Goal: Task Accomplishment & Management: Manage account settings

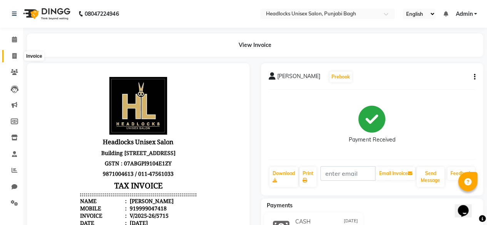
click at [15, 54] on icon at bounding box center [14, 56] width 4 height 6
select select "service"
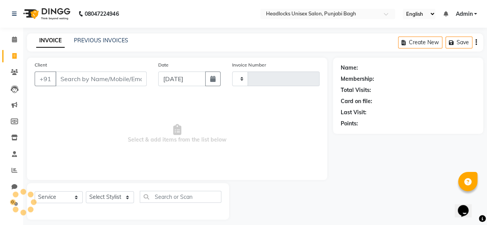
scroll to position [6, 0]
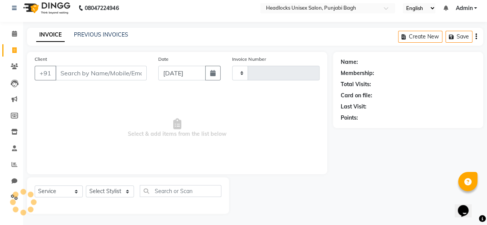
click at [100, 74] on input "Client" at bounding box center [100, 73] width 91 height 15
type input "nisha"
type input "5716"
type input "nisha"
select select "7719"
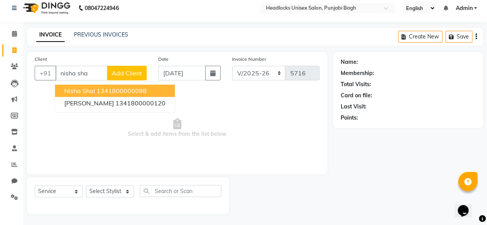
click at [112, 96] on button "nisha shal 1341800000098" at bounding box center [115, 91] width 120 height 12
type input "1341800000098"
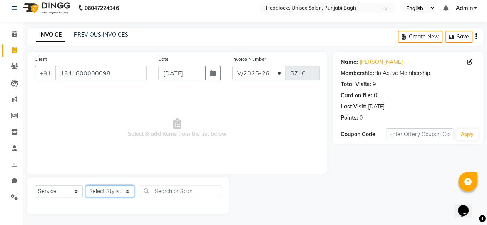
click at [112, 188] on select "Select Stylist ⁠Agnies ⁠[PERSON_NAME] [PERSON_NAME] [PERSON_NAME] mercy ⁠Minto …" at bounding box center [110, 192] width 48 height 12
select select "69054"
click at [86, 186] on select "Select Stylist ⁠Agnies ⁠[PERSON_NAME] [PERSON_NAME] [PERSON_NAME] mercy ⁠Minto …" at bounding box center [110, 192] width 48 height 12
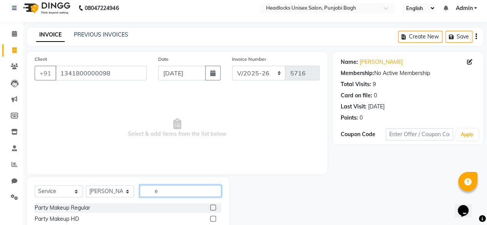
click at [152, 188] on input "e" at bounding box center [181, 191] width 82 height 12
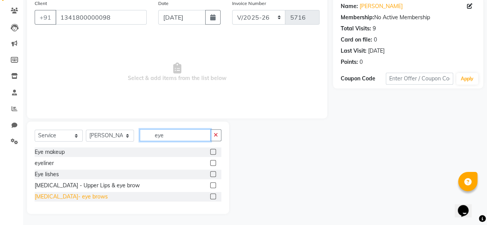
type input "eye"
click at [74, 200] on div "[MEDICAL_DATA]- eye brows" at bounding box center [71, 197] width 73 height 8
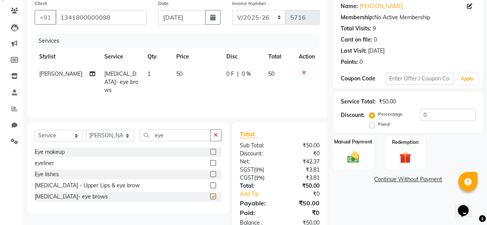
checkbox input "false"
click at [359, 144] on label "Manual Payment" at bounding box center [353, 141] width 39 height 7
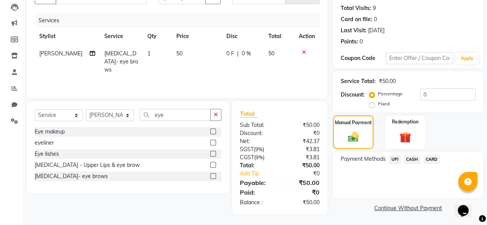
click at [414, 164] on div "CASH" at bounding box center [411, 160] width 20 height 10
click at [414, 162] on span "CASH" at bounding box center [412, 159] width 17 height 9
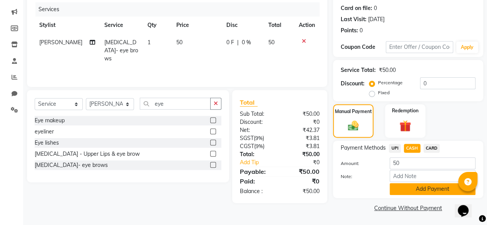
click at [404, 190] on button "Add Payment" at bounding box center [433, 189] width 86 height 12
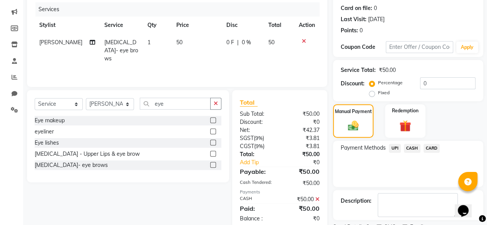
scroll to position [125, 0]
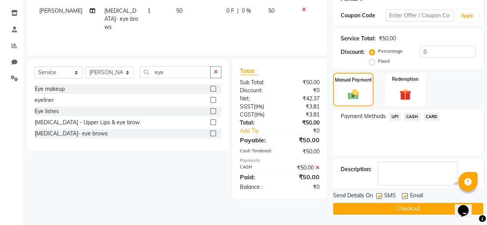
click at [381, 198] on div at bounding box center [378, 197] width 5 height 8
click at [381, 198] on label at bounding box center [379, 196] width 6 height 6
click at [381, 198] on input "checkbox" at bounding box center [378, 196] width 5 height 5
checkbox input "false"
click at [380, 207] on button "Checkout" at bounding box center [408, 209] width 150 height 12
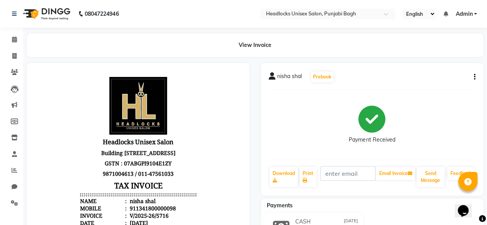
click at [10, 47] on li "Calendar" at bounding box center [11, 40] width 23 height 17
click at [15, 57] on icon at bounding box center [14, 56] width 4 height 6
select select "service"
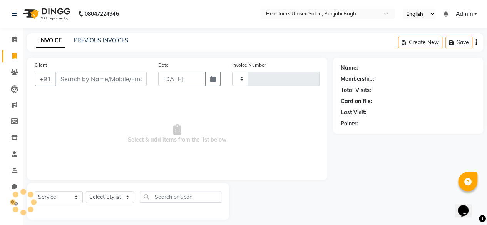
scroll to position [6, 0]
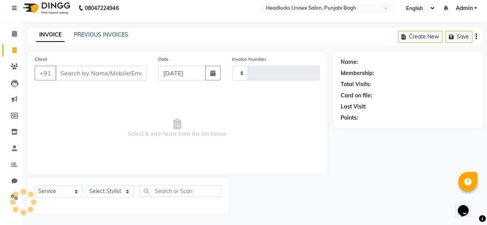
type input "5717"
select select "7719"
click at [104, 74] on input "Client" at bounding box center [100, 73] width 91 height 15
click at [116, 64] on div "Client +91" at bounding box center [91, 71] width 124 height 32
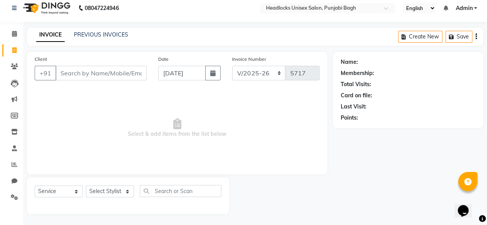
click at [115, 64] on div "Client +91" at bounding box center [91, 71] width 124 height 32
click at [113, 67] on input "Client" at bounding box center [100, 73] width 91 height 15
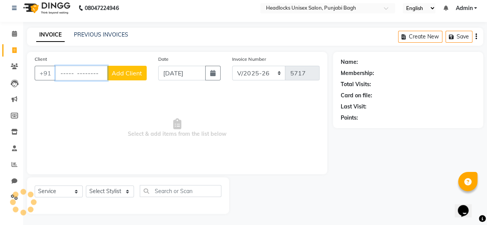
scroll to position [0, 0]
type input "-"
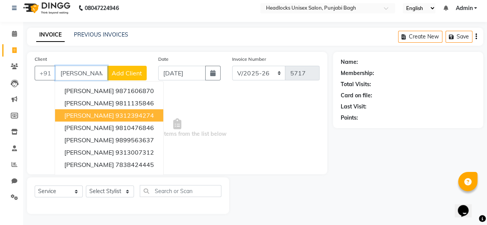
click at [98, 112] on button "[PERSON_NAME] 9312394274" at bounding box center [109, 115] width 108 height 12
type input "9312394274"
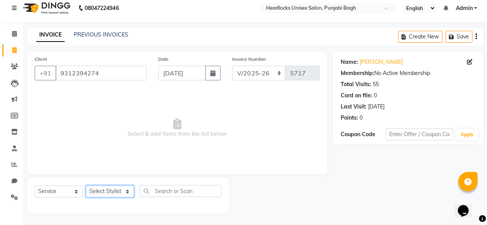
click at [94, 193] on select "Select Stylist ⁠Agnies ⁠[PERSON_NAME] [PERSON_NAME] [PERSON_NAME] mercy ⁠Minto …" at bounding box center [110, 192] width 48 height 12
select select "69054"
click at [86, 186] on select "Select Stylist ⁠Agnies ⁠[PERSON_NAME] [PERSON_NAME] [PERSON_NAME] mercy ⁠Minto …" at bounding box center [110, 192] width 48 height 12
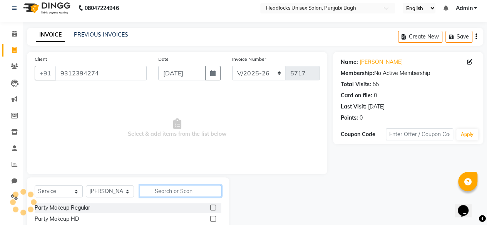
click at [166, 191] on input "text" at bounding box center [181, 191] width 82 height 12
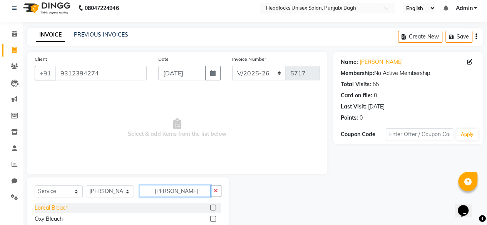
type input "[PERSON_NAME]"
click at [64, 208] on div "Loreal Bleach" at bounding box center [52, 208] width 34 height 8
checkbox input "false"
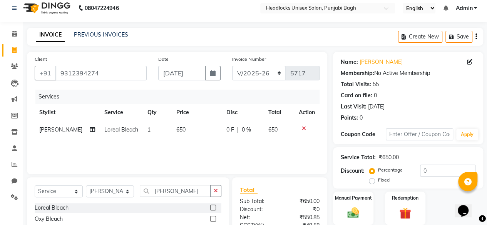
click at [178, 127] on span "650" at bounding box center [180, 129] width 9 height 7
select select "69054"
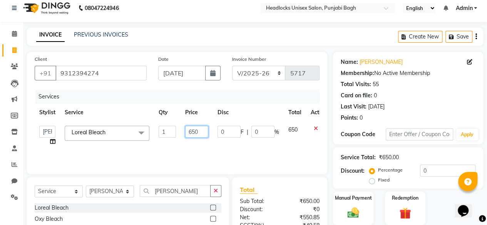
click at [188, 129] on input "650" at bounding box center [196, 132] width 23 height 12
click at [199, 131] on input "650" at bounding box center [196, 132] width 23 height 12
type input "600"
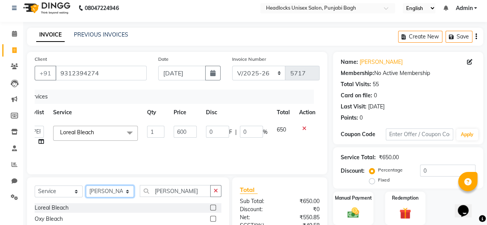
scroll to position [0, 5]
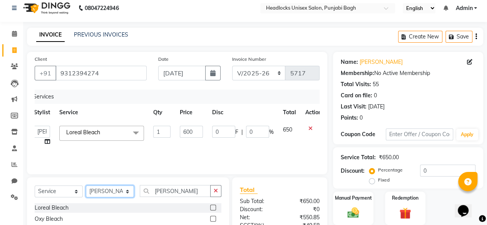
click at [110, 193] on select "Select Stylist ⁠Agnies ⁠[PERSON_NAME] [PERSON_NAME] [PERSON_NAME] mercy ⁠Minto …" at bounding box center [110, 192] width 48 height 12
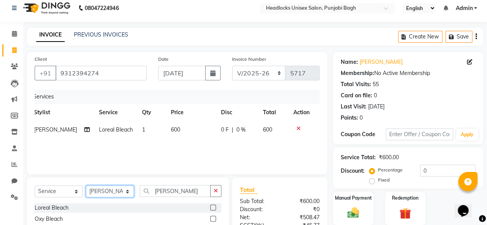
select select "69056"
click at [86, 186] on select "Select Stylist ⁠Agnies ⁠[PERSON_NAME] [PERSON_NAME] [PERSON_NAME] mercy ⁠Minto …" at bounding box center [110, 192] width 48 height 12
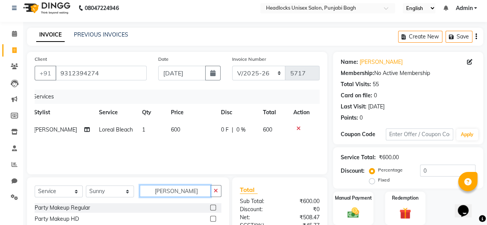
click at [169, 191] on input "[PERSON_NAME]" at bounding box center [175, 191] width 71 height 12
type input "pedi"
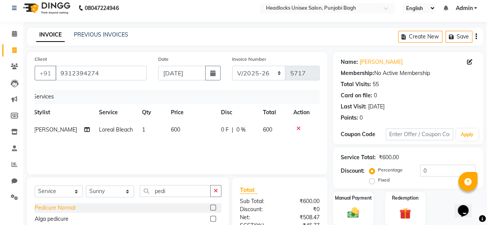
click at [68, 208] on div "Pedicure Normal" at bounding box center [55, 208] width 41 height 8
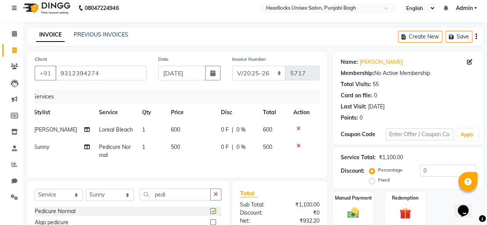
checkbox input "false"
click at [110, 201] on select "Select Stylist ⁠Agnies ⁠[PERSON_NAME] [PERSON_NAME] [PERSON_NAME] mercy ⁠Minto …" at bounding box center [110, 195] width 48 height 12
select select "69055"
click at [86, 195] on select "Select Stylist ⁠Agnies ⁠[PERSON_NAME] [PERSON_NAME] [PERSON_NAME] mercy ⁠Minto …" at bounding box center [110, 195] width 48 height 12
click at [180, 201] on input "pedi" at bounding box center [175, 195] width 71 height 12
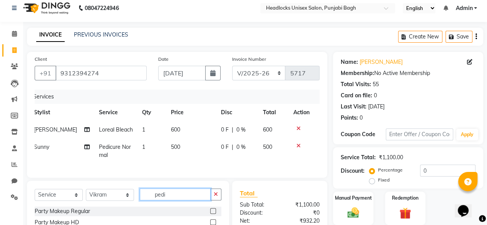
click at [180, 201] on input "pedi" at bounding box center [175, 195] width 71 height 12
type input "morf"
click at [67, 216] on div "Women morfose" at bounding box center [56, 212] width 42 height 8
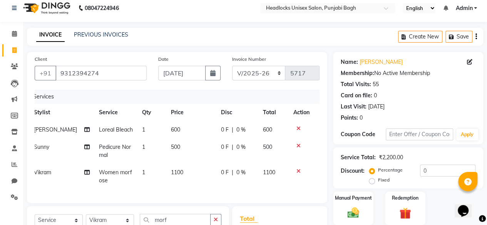
checkbox input "false"
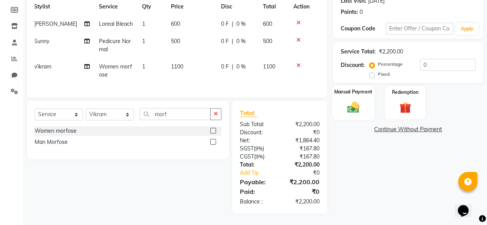
click at [349, 105] on img at bounding box center [354, 107] width 20 height 14
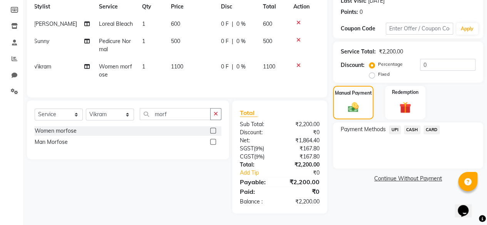
click at [435, 126] on span "CARD" at bounding box center [432, 130] width 17 height 9
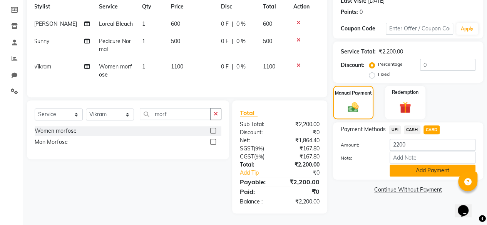
click at [417, 165] on button "Add Payment" at bounding box center [433, 171] width 86 height 12
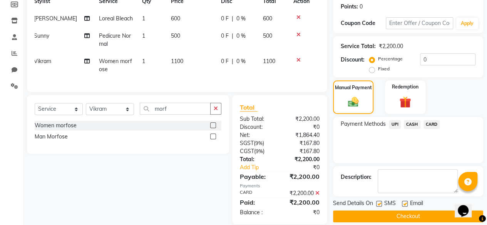
scroll to position [133, 0]
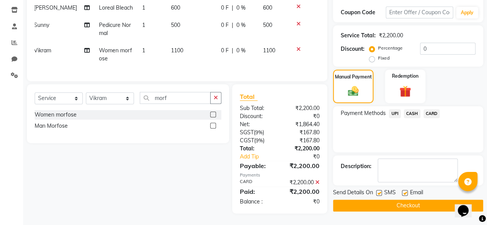
click at [429, 111] on span "CARD" at bounding box center [432, 113] width 17 height 9
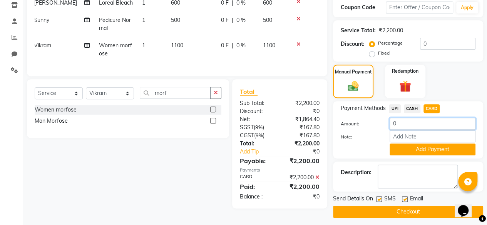
click at [424, 121] on input "0" at bounding box center [433, 124] width 86 height 12
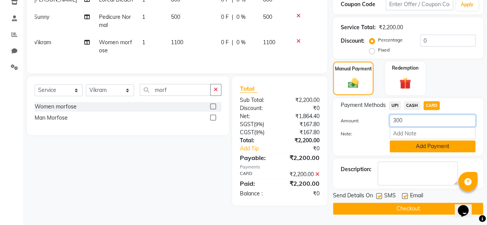
type input "300"
click at [415, 148] on button "Add Payment" at bounding box center [433, 147] width 86 height 12
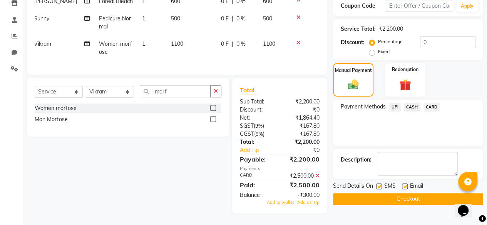
scroll to position [139, 0]
click at [379, 184] on label at bounding box center [379, 187] width 6 height 6
click at [379, 185] on input "checkbox" at bounding box center [378, 187] width 5 height 5
checkbox input "false"
click at [312, 202] on span "Add as Tip" at bounding box center [308, 202] width 22 height 5
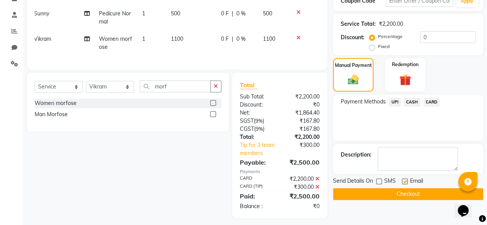
click at [380, 196] on button "Checkout" at bounding box center [408, 194] width 150 height 12
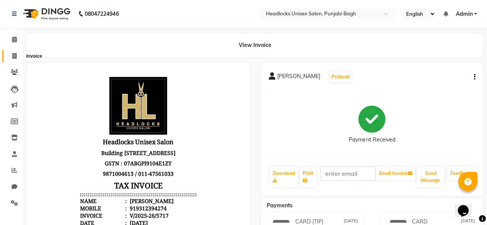
click at [15, 57] on icon at bounding box center [14, 56] width 4 height 6
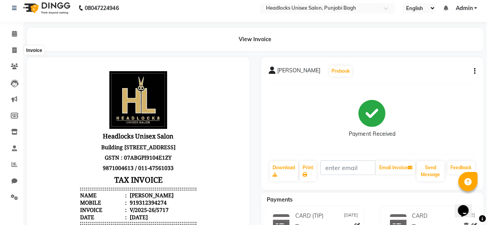
select select "7719"
select select "service"
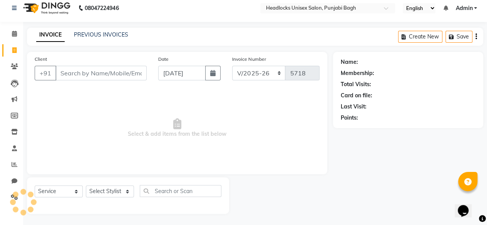
click at [91, 73] on input "Client" at bounding box center [100, 73] width 91 height 15
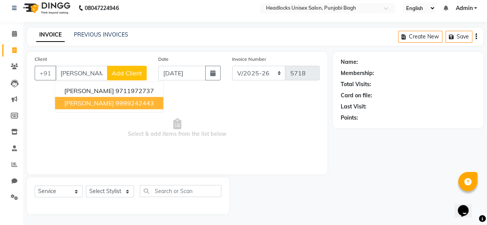
click at [82, 102] on span "[PERSON_NAME]" at bounding box center [89, 103] width 50 height 8
type input "9999242443"
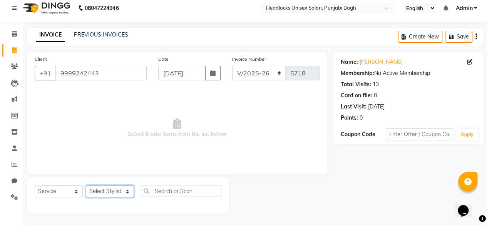
click at [106, 197] on select "Select Stylist ⁠Agnies ⁠[PERSON_NAME] [PERSON_NAME] [PERSON_NAME] mercy ⁠Minto …" at bounding box center [110, 192] width 48 height 12
select select "69081"
click at [86, 186] on select "Select Stylist ⁠Agnies ⁠[PERSON_NAME] [PERSON_NAME] [PERSON_NAME] mercy ⁠Minto …" at bounding box center [110, 192] width 48 height 12
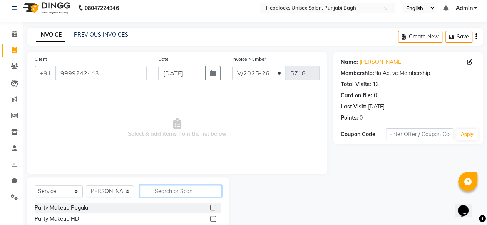
click at [145, 195] on input "text" at bounding box center [181, 191] width 82 height 12
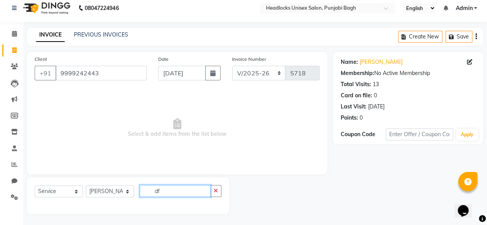
type input "d"
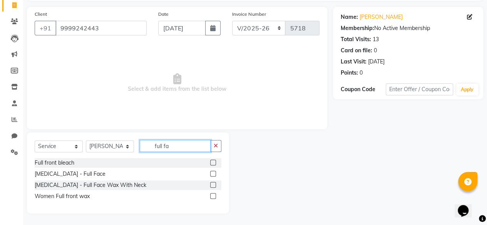
scroll to position [0, 0]
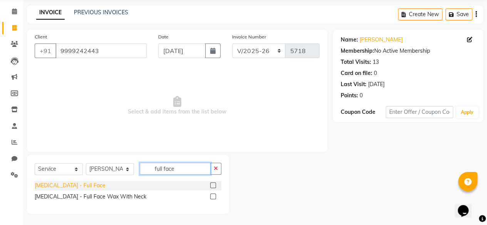
type input "full face"
click at [68, 185] on div "[MEDICAL_DATA] - Full Face" at bounding box center [70, 186] width 71 height 8
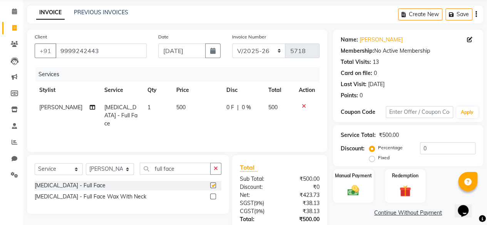
checkbox input "false"
click at [175, 111] on td "500" at bounding box center [197, 116] width 50 height 34
select select "69081"
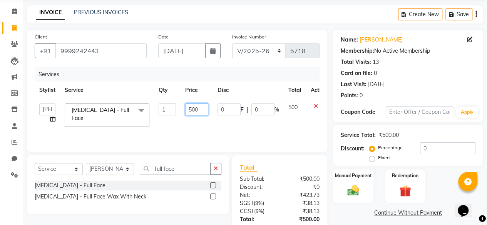
click at [197, 110] on input "500" at bounding box center [196, 110] width 23 height 12
type input "450"
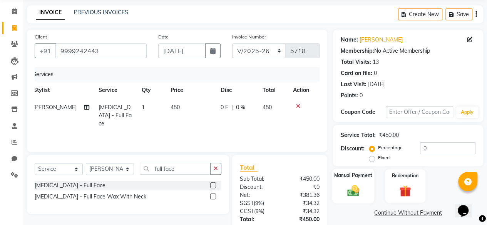
click at [368, 190] on div "Manual Payment" at bounding box center [353, 186] width 42 height 35
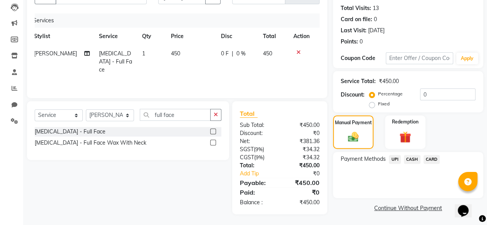
click at [396, 159] on span "UPI" at bounding box center [395, 159] width 12 height 9
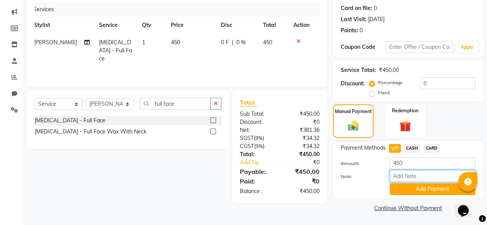
click at [398, 181] on input "Note:" at bounding box center [433, 176] width 86 height 12
click at [398, 188] on button "Add Payment" at bounding box center [433, 189] width 86 height 12
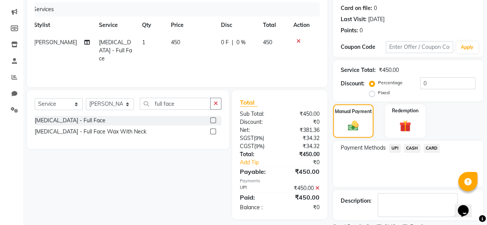
scroll to position [125, 0]
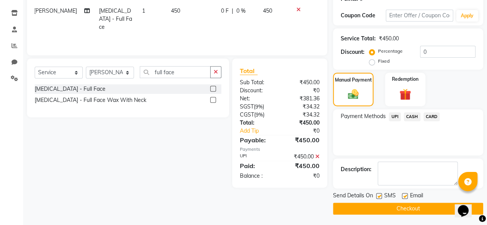
click at [378, 196] on label at bounding box center [379, 196] width 6 height 6
click at [378, 196] on input "checkbox" at bounding box center [378, 196] width 5 height 5
checkbox input "false"
click at [376, 206] on button "Checkout" at bounding box center [408, 209] width 150 height 12
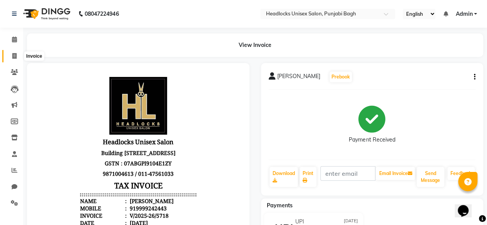
click at [12, 57] on icon at bounding box center [14, 56] width 4 height 6
select select "service"
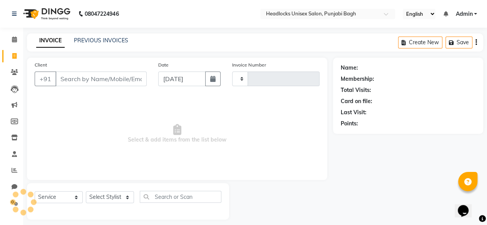
scroll to position [6, 0]
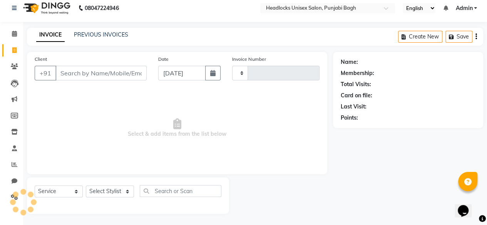
type input "5719"
select select "7719"
click at [134, 69] on input "Client" at bounding box center [100, 73] width 91 height 15
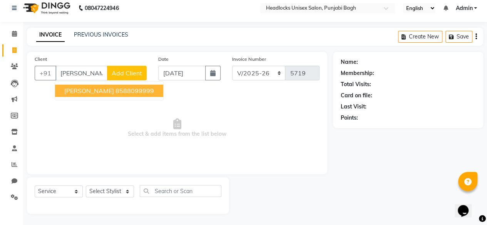
click at [123, 85] on button "[PERSON_NAME] 8588099999" at bounding box center [109, 91] width 108 height 12
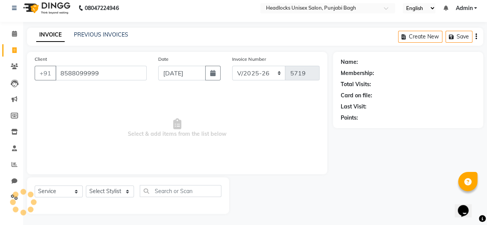
type input "8588099999"
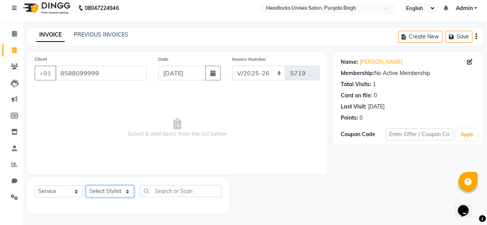
click at [107, 191] on select "Select Stylist ⁠Agnies ⁠[PERSON_NAME] [PERSON_NAME] [PERSON_NAME] mercy ⁠Minto …" at bounding box center [110, 192] width 48 height 12
select select "69054"
click at [86, 186] on select "Select Stylist ⁠Agnies ⁠[PERSON_NAME] [PERSON_NAME] [PERSON_NAME] mercy ⁠Minto …" at bounding box center [110, 192] width 48 height 12
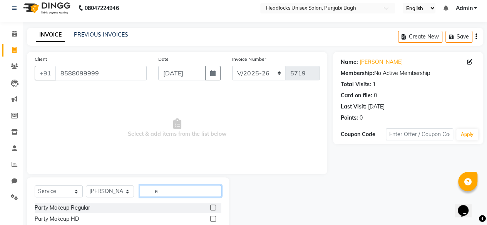
click at [166, 188] on input "e" at bounding box center [181, 191] width 82 height 12
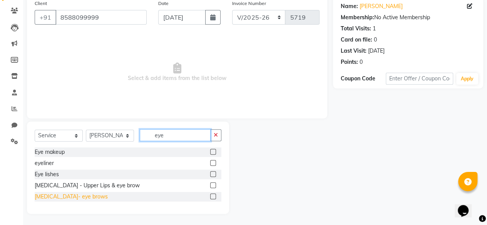
type input "eye"
click at [49, 198] on div "[MEDICAL_DATA]- eye brows" at bounding box center [71, 197] width 73 height 8
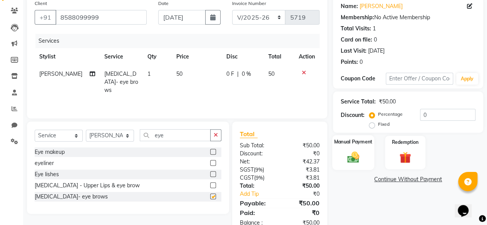
checkbox input "false"
click at [353, 148] on div "Manual Payment" at bounding box center [353, 152] width 42 height 35
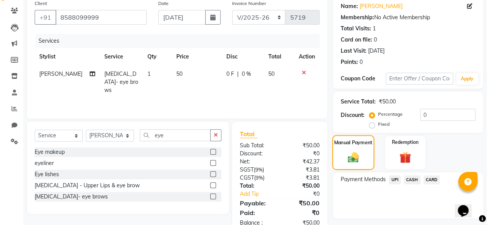
scroll to position [82, 0]
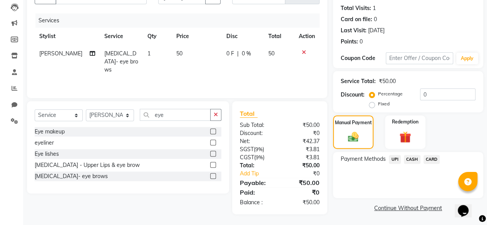
click at [412, 159] on span "CASH" at bounding box center [412, 159] width 17 height 9
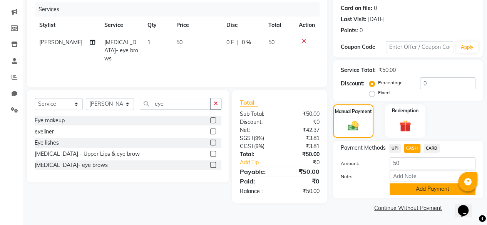
click at [398, 192] on button "Add Payment" at bounding box center [433, 189] width 86 height 12
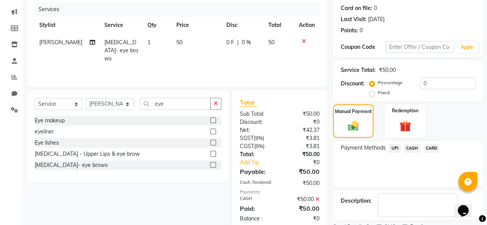
scroll to position [125, 0]
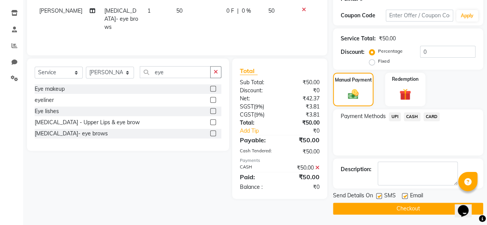
click at [379, 195] on label at bounding box center [379, 196] width 6 height 6
click at [379, 195] on input "checkbox" at bounding box center [378, 196] width 5 height 5
checkbox input "false"
click at [375, 209] on button "Checkout" at bounding box center [408, 209] width 150 height 12
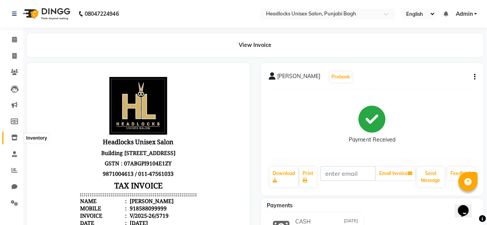
click at [17, 138] on icon at bounding box center [14, 138] width 7 height 6
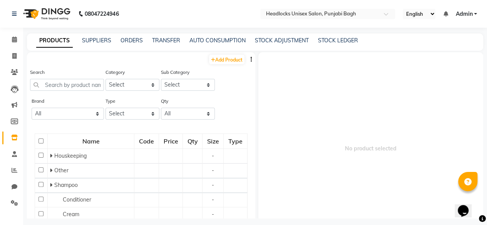
click at [268, 45] on div "PRODUCTS SUPPLIERS ORDERS TRANSFER AUTO CONSUMPTION STOCK ADJUSTMENT STOCK LEDG…" at bounding box center [255, 42] width 456 height 17
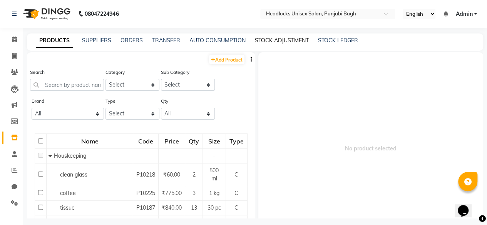
click at [277, 44] on link "STOCK ADJUSTMENT" at bounding box center [282, 40] width 54 height 7
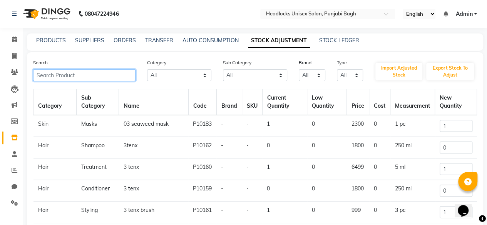
click at [131, 77] on input "text" at bounding box center [84, 75] width 102 height 12
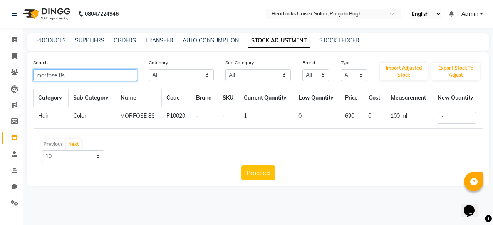
type input "morfose 8s"
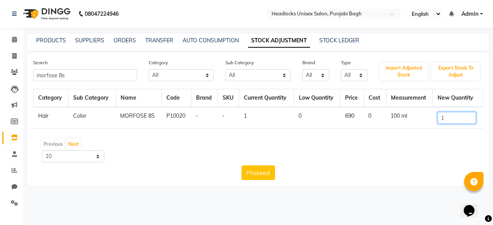
click at [453, 117] on input "1" at bounding box center [457, 118] width 39 height 12
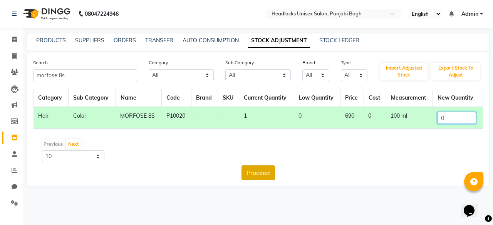
type input "0"
click at [259, 171] on button "Proceed" at bounding box center [259, 173] width 34 height 15
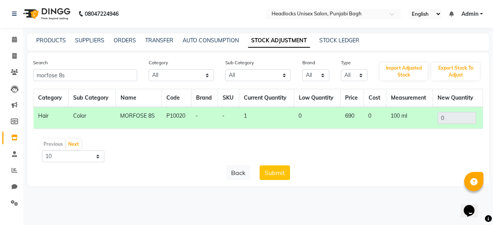
click at [259, 171] on div "Back Submit" at bounding box center [258, 173] width 450 height 15
click at [277, 171] on button "Submit" at bounding box center [275, 173] width 30 height 15
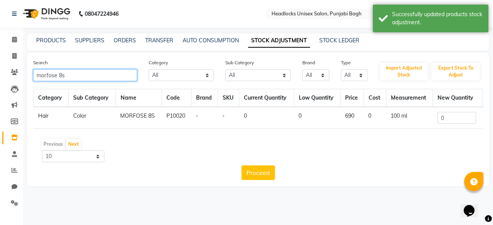
click at [82, 75] on input "morfose 8s" at bounding box center [85, 75] width 104 height 12
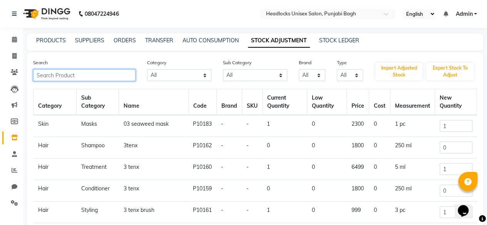
click at [66, 75] on input "text" at bounding box center [84, 75] width 102 height 12
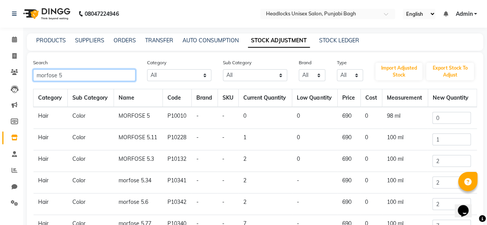
type input "morfose 5"
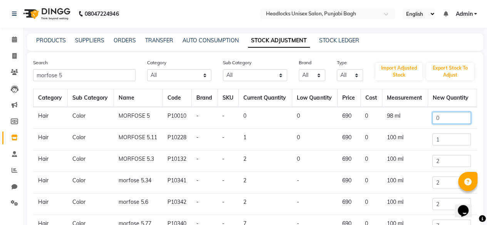
click at [447, 114] on input "0" at bounding box center [452, 118] width 39 height 12
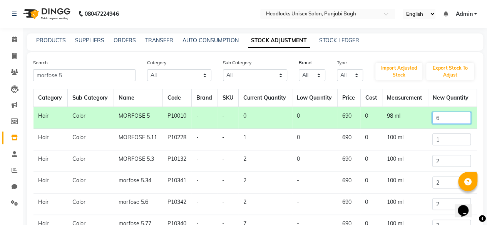
scroll to position [79, 0]
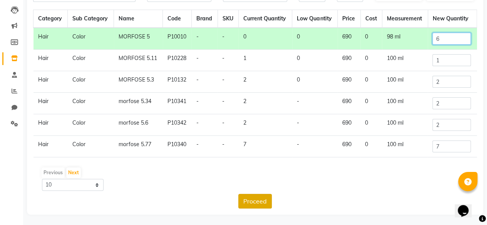
type input "6"
click at [261, 206] on button "Proceed" at bounding box center [255, 201] width 34 height 15
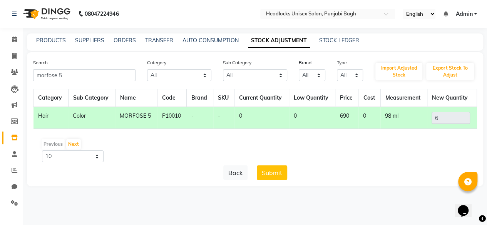
scroll to position [0, 0]
click at [271, 169] on button "Submit" at bounding box center [275, 173] width 30 height 15
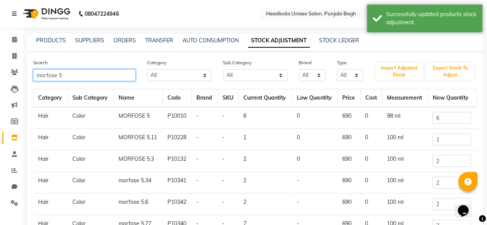
click at [114, 79] on input "morfose 5" at bounding box center [84, 75] width 102 height 12
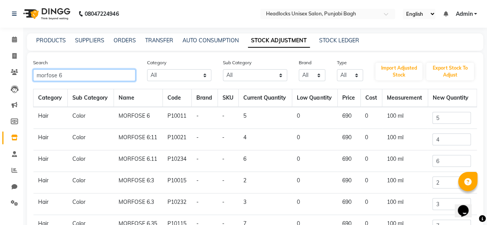
type input "morfose 6"
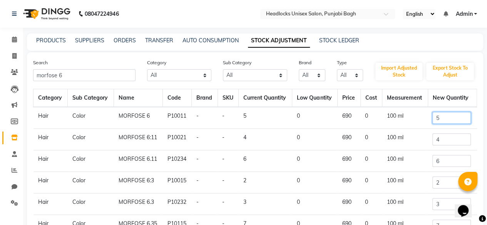
click at [435, 117] on input "5" at bounding box center [452, 118] width 39 height 12
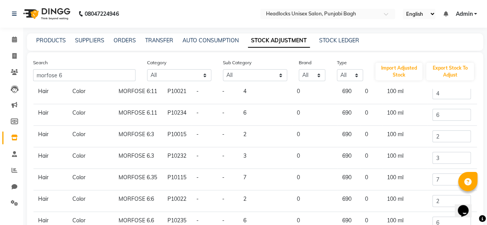
scroll to position [119, 0]
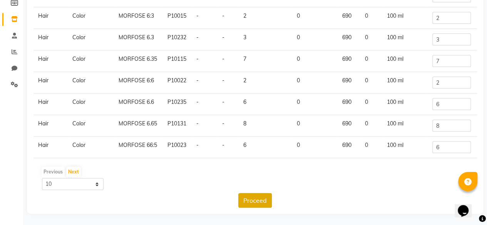
type input "12"
click at [256, 199] on button "Proceed" at bounding box center [255, 200] width 34 height 15
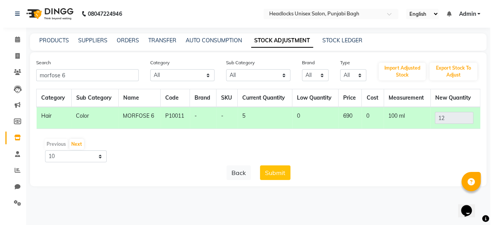
scroll to position [0, 0]
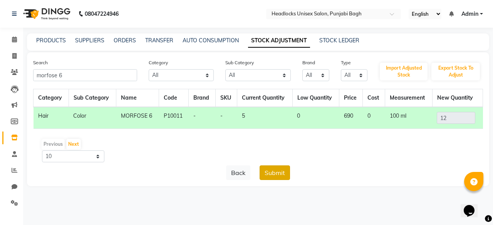
click at [270, 174] on button "Submit" at bounding box center [275, 173] width 30 height 15
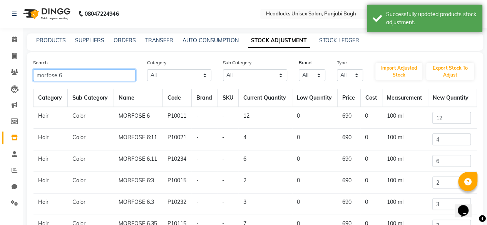
click at [110, 71] on input "morfose 6" at bounding box center [84, 75] width 102 height 12
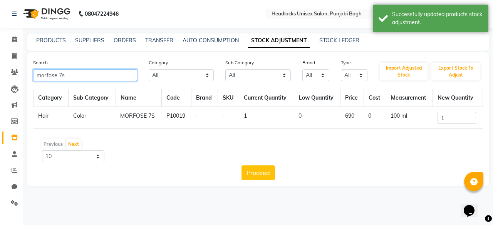
type input "morfose 7s"
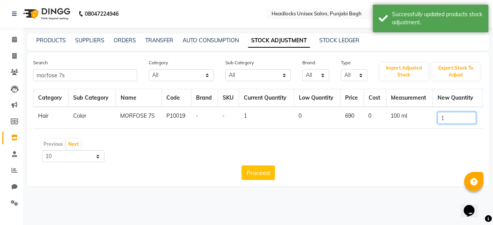
click at [465, 119] on input "1" at bounding box center [457, 118] width 39 height 12
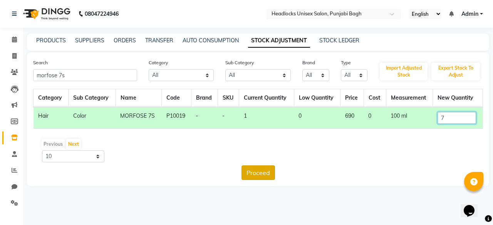
type input "7"
click at [261, 168] on button "Proceed" at bounding box center [259, 173] width 34 height 15
click at [284, 166] on button "Submit" at bounding box center [275, 173] width 30 height 15
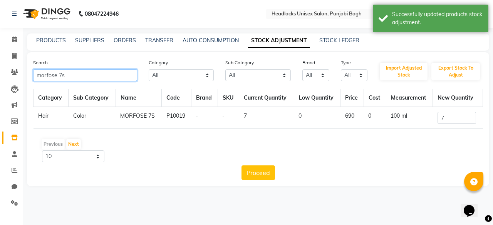
click at [108, 73] on input "morfose 7s" at bounding box center [85, 75] width 104 height 12
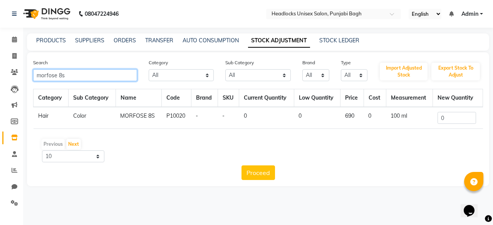
type input "morfose 8s"
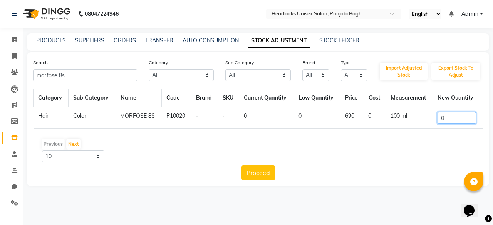
click at [446, 119] on input "0" at bounding box center [457, 118] width 39 height 12
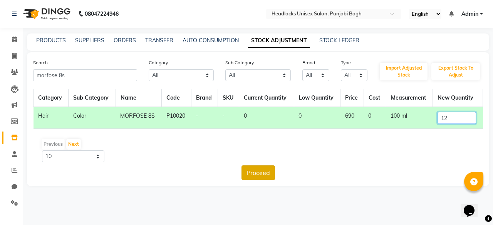
type input "12"
click at [250, 171] on button "Proceed" at bounding box center [259, 173] width 34 height 15
click at [270, 169] on button "Submit" at bounding box center [275, 173] width 30 height 15
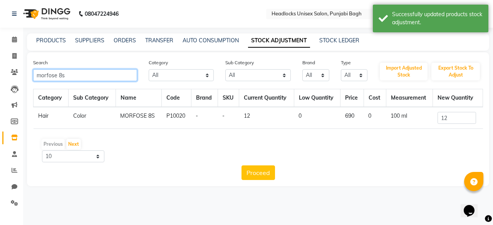
click at [95, 75] on input "morfose 8s" at bounding box center [85, 75] width 104 height 12
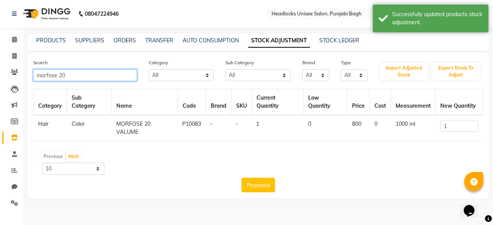
type input "morfose 20"
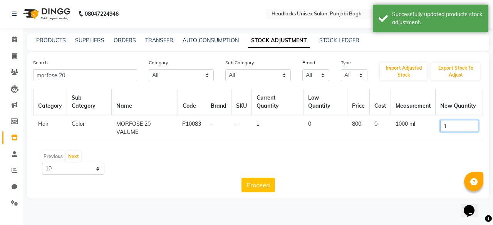
click at [453, 124] on input "1" at bounding box center [459, 126] width 38 height 12
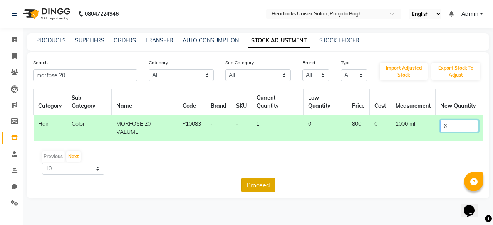
type input "6"
click at [262, 183] on button "Proceed" at bounding box center [259, 185] width 34 height 15
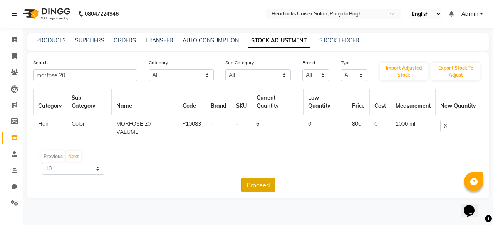
click at [271, 178] on button "Proceed" at bounding box center [259, 185] width 34 height 15
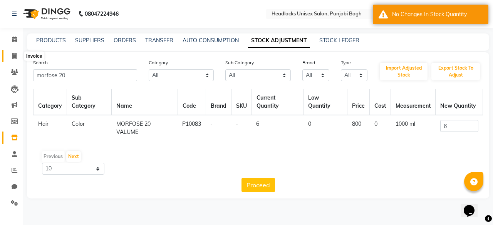
click at [11, 57] on span at bounding box center [14, 56] width 13 height 9
select select "service"
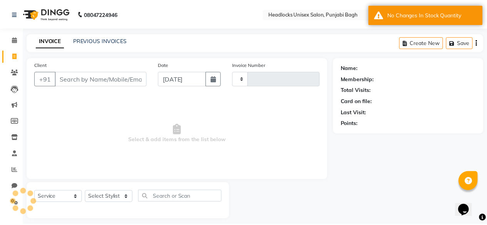
scroll to position [6, 0]
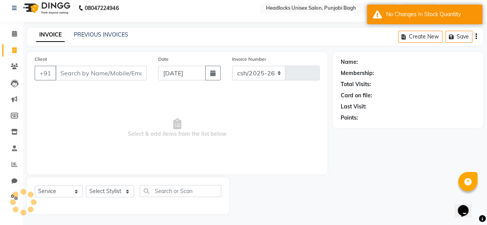
select select "7719"
type input "5720"
click at [78, 80] on input "Client" at bounding box center [100, 73] width 91 height 15
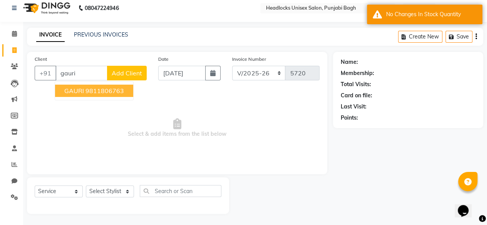
click at [82, 93] on span "GAURI" at bounding box center [74, 91] width 20 height 8
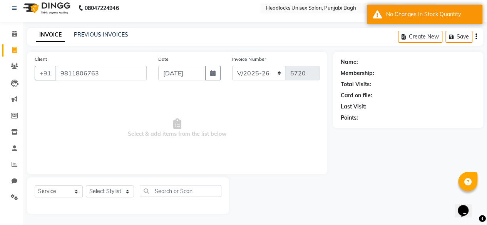
type input "9811806763"
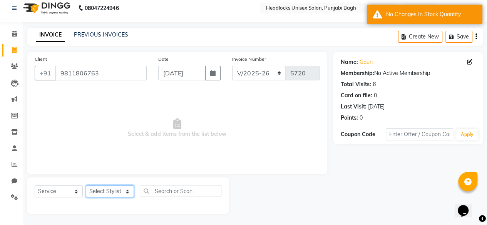
click at [100, 193] on select "Select Stylist ⁠Agnies ⁠[PERSON_NAME] [PERSON_NAME] [PERSON_NAME] mercy ⁠Minto …" at bounding box center [110, 192] width 48 height 12
select select "69054"
click at [86, 186] on select "Select Stylist ⁠Agnies ⁠[PERSON_NAME] [PERSON_NAME] [PERSON_NAME] mercy ⁠Minto …" at bounding box center [110, 192] width 48 height 12
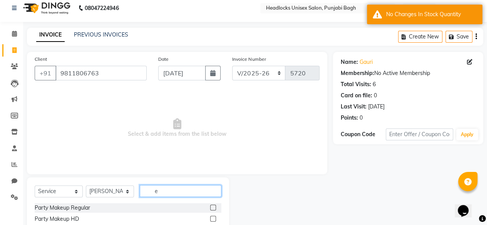
click at [165, 190] on input "e" at bounding box center [181, 191] width 82 height 12
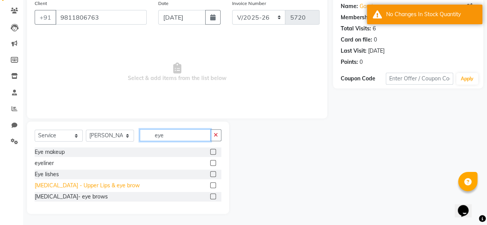
type input "eye"
click at [63, 186] on div "[MEDICAL_DATA] - Upper Lips & eye brow" at bounding box center [87, 186] width 105 height 8
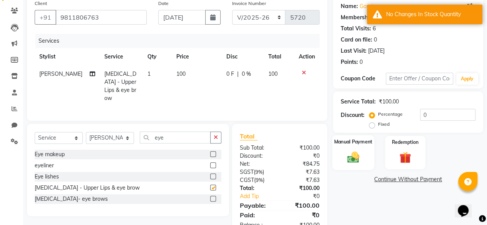
checkbox input "false"
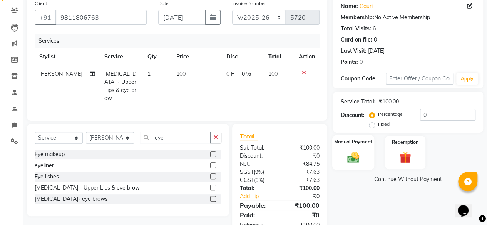
click at [361, 151] on img at bounding box center [354, 157] width 20 height 14
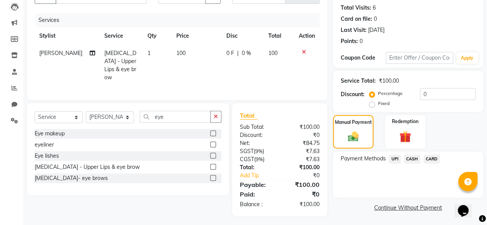
click at [414, 157] on span "CASH" at bounding box center [412, 159] width 17 height 9
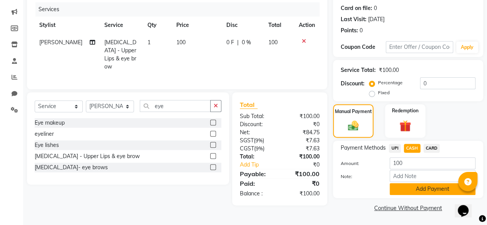
click at [401, 194] on button "Add Payment" at bounding box center [433, 189] width 86 height 12
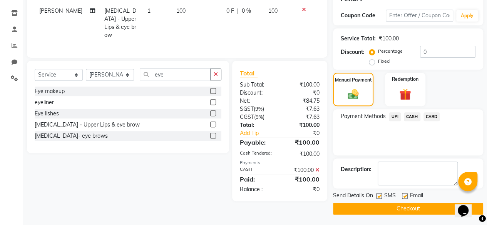
click at [380, 194] on label at bounding box center [379, 196] width 6 height 6
click at [380, 194] on input "checkbox" at bounding box center [378, 196] width 5 height 5
checkbox input "false"
click at [377, 207] on button "Checkout" at bounding box center [408, 209] width 150 height 12
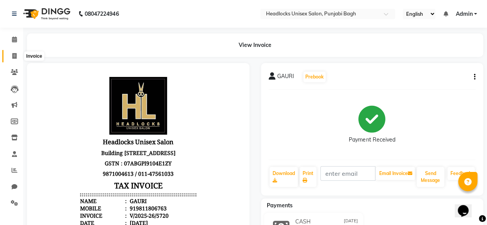
click at [13, 55] on icon at bounding box center [14, 56] width 4 height 6
select select "service"
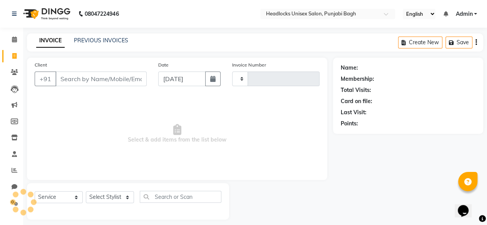
scroll to position [6, 0]
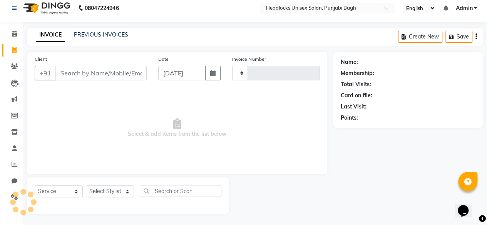
type input "5721"
select select "7719"
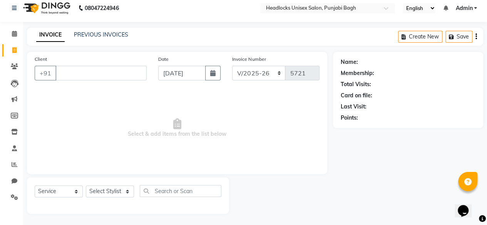
click at [116, 75] on input "Client" at bounding box center [100, 73] width 91 height 15
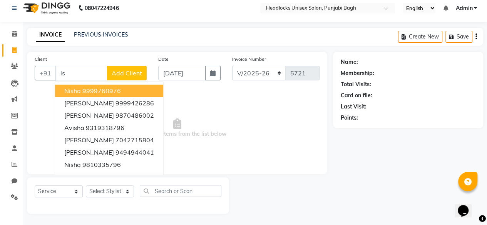
type input "i"
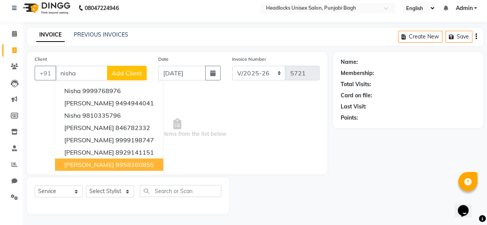
click at [97, 163] on button "[PERSON_NAME] 9958360855" at bounding box center [109, 165] width 108 height 12
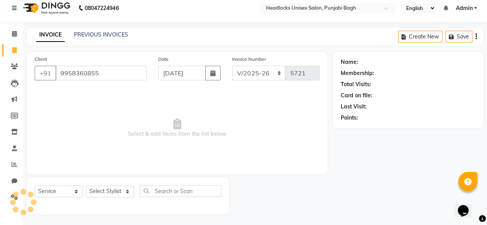
type input "9958360855"
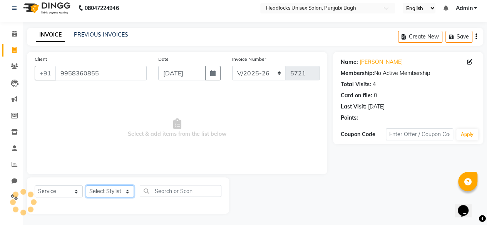
click at [102, 191] on select "Select Stylist ⁠Agnies ⁠[PERSON_NAME] [PERSON_NAME] [PERSON_NAME] mercy ⁠Minto …" at bounding box center [110, 192] width 48 height 12
select select "69052"
click at [86, 186] on select "Select Stylist ⁠Agnies ⁠[PERSON_NAME] [PERSON_NAME] [PERSON_NAME] mercy ⁠Minto …" at bounding box center [110, 192] width 48 height 12
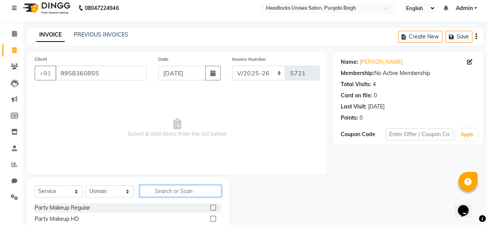
click at [189, 192] on input "text" at bounding box center [181, 191] width 82 height 12
type input "iron"
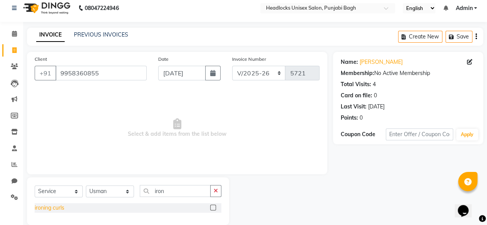
click at [62, 207] on div "ironing curls" at bounding box center [50, 208] width 30 height 8
checkbox input "false"
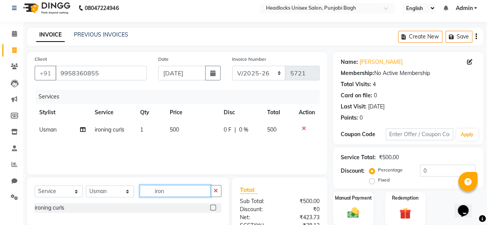
click at [163, 192] on input "iron" at bounding box center [175, 191] width 71 height 12
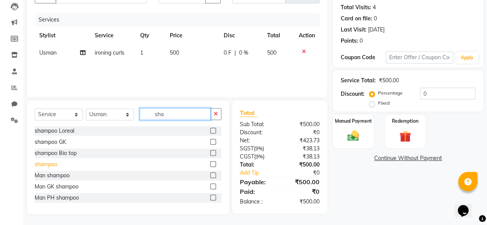
type input "sha"
click at [38, 163] on div "shampoo" at bounding box center [46, 165] width 23 height 8
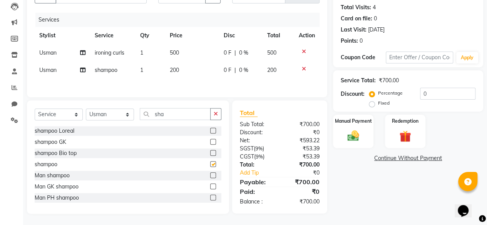
checkbox input "false"
click at [346, 137] on img at bounding box center [354, 136] width 20 height 14
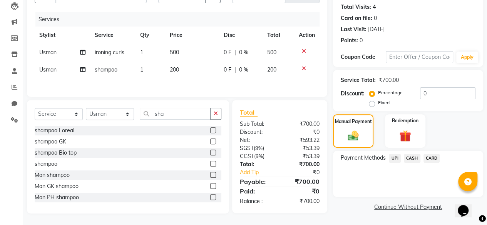
click at [394, 154] on span "UPI" at bounding box center [395, 158] width 12 height 9
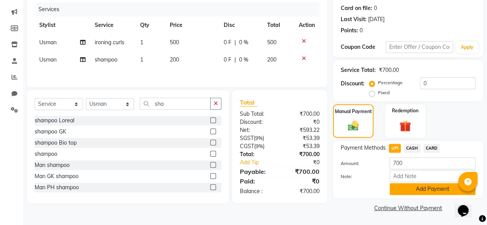
click at [405, 185] on button "Add Payment" at bounding box center [433, 189] width 86 height 12
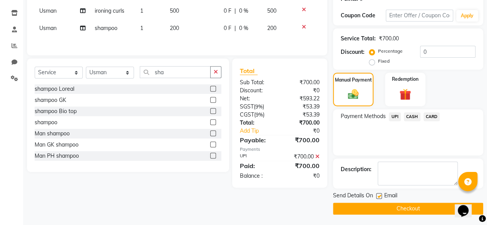
click at [381, 196] on label at bounding box center [379, 196] width 6 height 6
click at [381, 196] on input "checkbox" at bounding box center [378, 196] width 5 height 5
checkbox input "false"
click at [379, 203] on button "Checkout" at bounding box center [408, 209] width 150 height 12
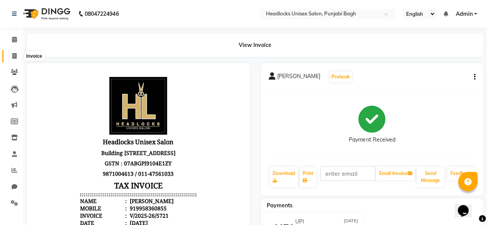
click at [19, 56] on span at bounding box center [14, 56] width 13 height 9
select select "service"
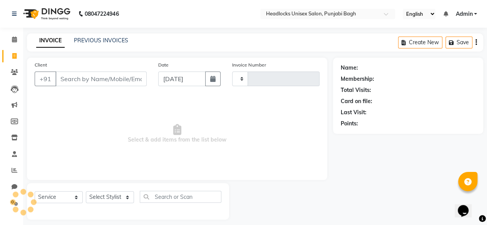
scroll to position [6, 0]
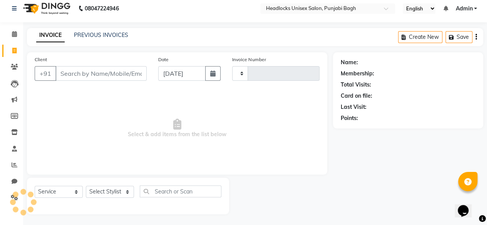
type input "5722"
select select "7719"
click at [138, 67] on input "Client" at bounding box center [100, 73] width 91 height 15
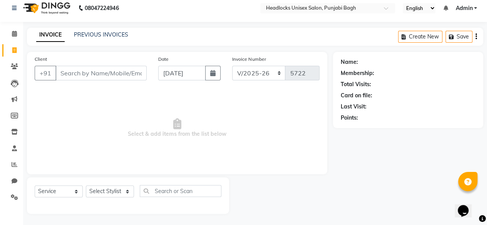
click at [122, 73] on input "Client" at bounding box center [100, 73] width 91 height 15
type input "A"
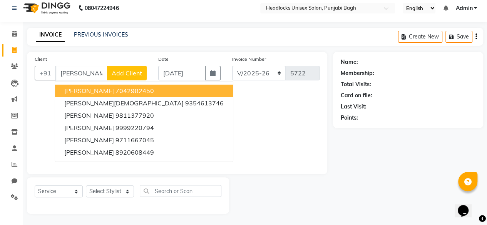
click at [116, 93] on ngb-highlight "7042982450" at bounding box center [135, 91] width 39 height 8
type input "7042982450"
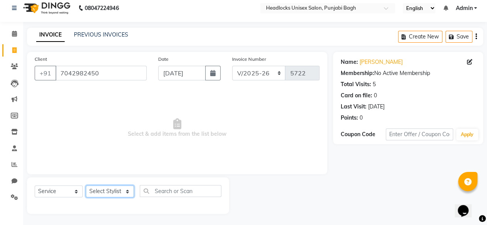
click at [98, 194] on select "Select Stylist ⁠Agnies ⁠[PERSON_NAME] [PERSON_NAME] [PERSON_NAME] mercy ⁠Minto …" at bounding box center [110, 192] width 48 height 12
select select "69081"
click at [86, 186] on select "Select Stylist ⁠Agnies ⁠[PERSON_NAME] [PERSON_NAME] [PERSON_NAME] mercy ⁠Minto …" at bounding box center [110, 192] width 48 height 12
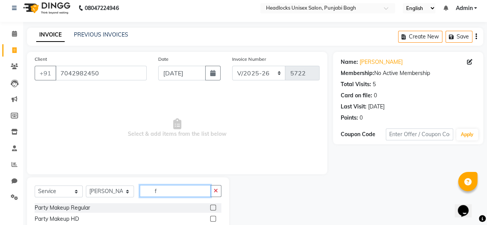
click at [162, 192] on input "f" at bounding box center [175, 191] width 71 height 12
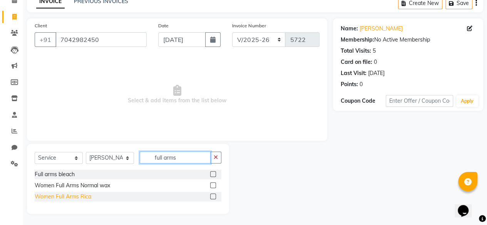
type input "full arms"
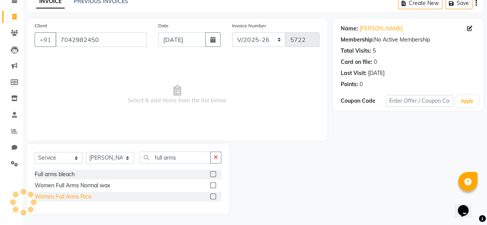
click at [77, 198] on div "Women Full Arms Rica" at bounding box center [63, 197] width 57 height 8
checkbox input "false"
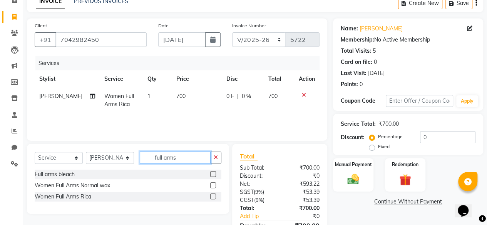
click at [173, 158] on input "full arms" at bounding box center [175, 158] width 71 height 12
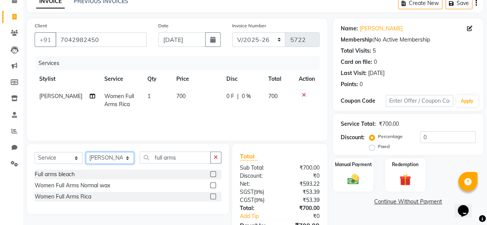
click at [96, 162] on select "Select Stylist ⁠Agnies ⁠[PERSON_NAME] [PERSON_NAME] [PERSON_NAME] mercy ⁠Minto …" at bounding box center [110, 158] width 48 height 12
select select "69057"
click at [86, 152] on select "Select Stylist ⁠Agnies ⁠[PERSON_NAME] [PERSON_NAME] [PERSON_NAME] mercy ⁠Minto …" at bounding box center [110, 158] width 48 height 12
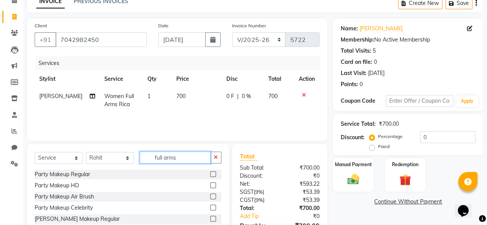
click at [151, 162] on input "full arms" at bounding box center [175, 158] width 71 height 12
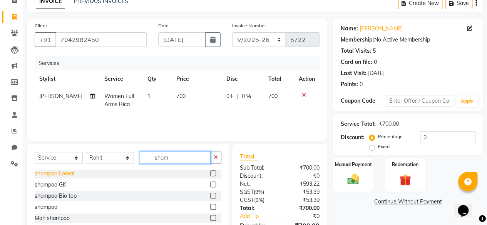
type input "sham"
click at [59, 177] on div "shampoo Loreal" at bounding box center [55, 174] width 40 height 8
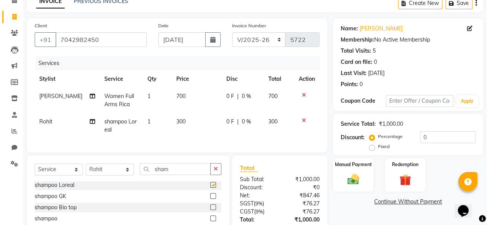
checkbox input "false"
click at [367, 175] on div "Manual Payment" at bounding box center [353, 175] width 42 height 35
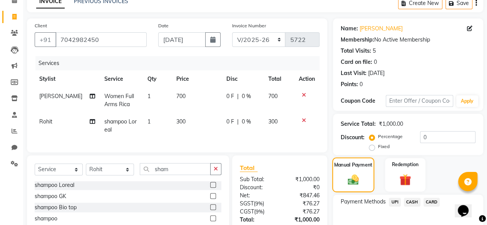
scroll to position [100, 0]
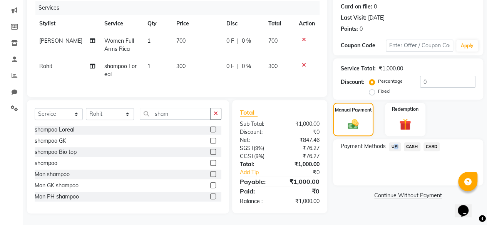
drag, startPoint x: 386, startPoint y: 139, endPoint x: 404, endPoint y: 137, distance: 18.2
click at [404, 143] on div "Payment Methods UPI CASH CARD" at bounding box center [408, 148] width 135 height 10
click at [404, 143] on span "CASH" at bounding box center [412, 147] width 17 height 9
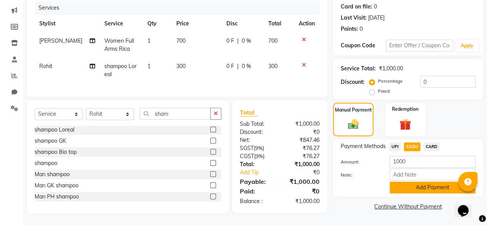
click at [391, 183] on button "Add Payment" at bounding box center [433, 188] width 86 height 12
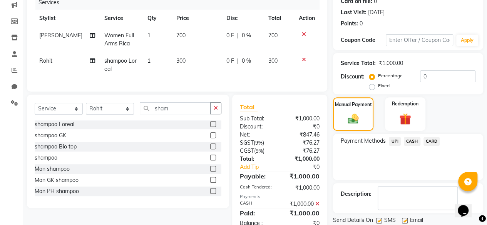
scroll to position [127, 0]
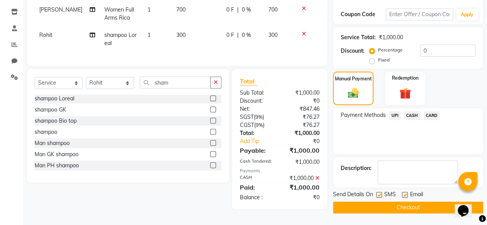
drag, startPoint x: 382, startPoint y: 198, endPoint x: 379, endPoint y: 194, distance: 4.9
click at [379, 194] on div "SMS" at bounding box center [389, 196] width 26 height 10
click at [379, 194] on label at bounding box center [379, 195] width 6 height 6
click at [379, 194] on input "checkbox" at bounding box center [378, 195] width 5 height 5
checkbox input "false"
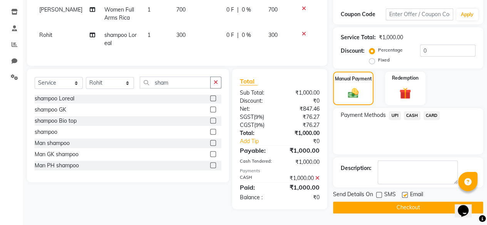
click at [374, 208] on button "Checkout" at bounding box center [408, 208] width 150 height 12
